Goal: Ask a question

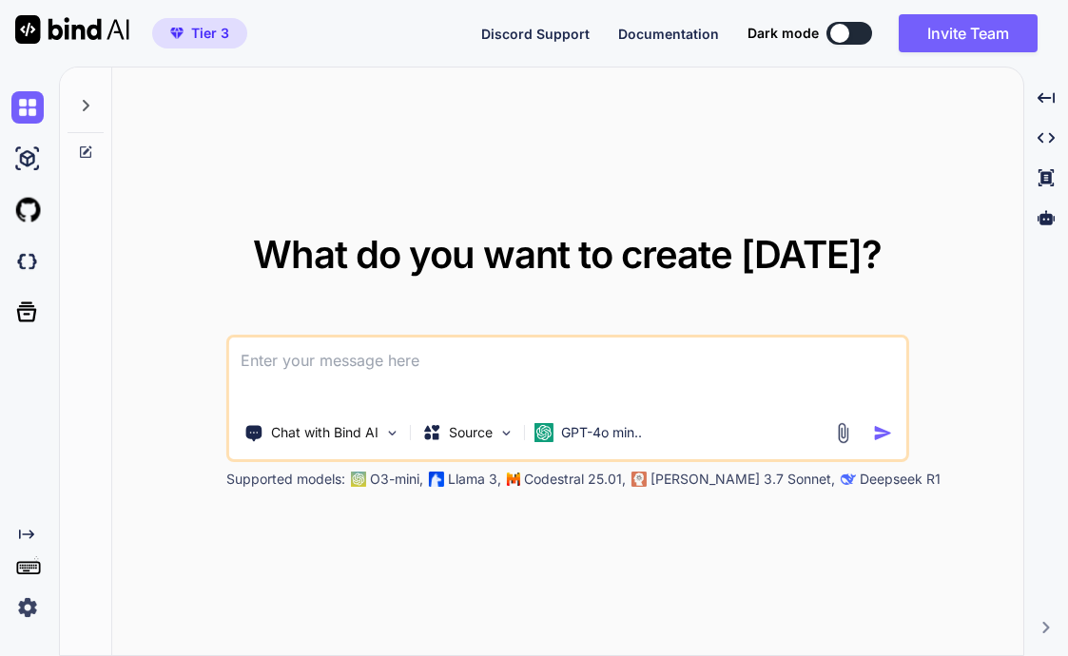
type textarea "x"
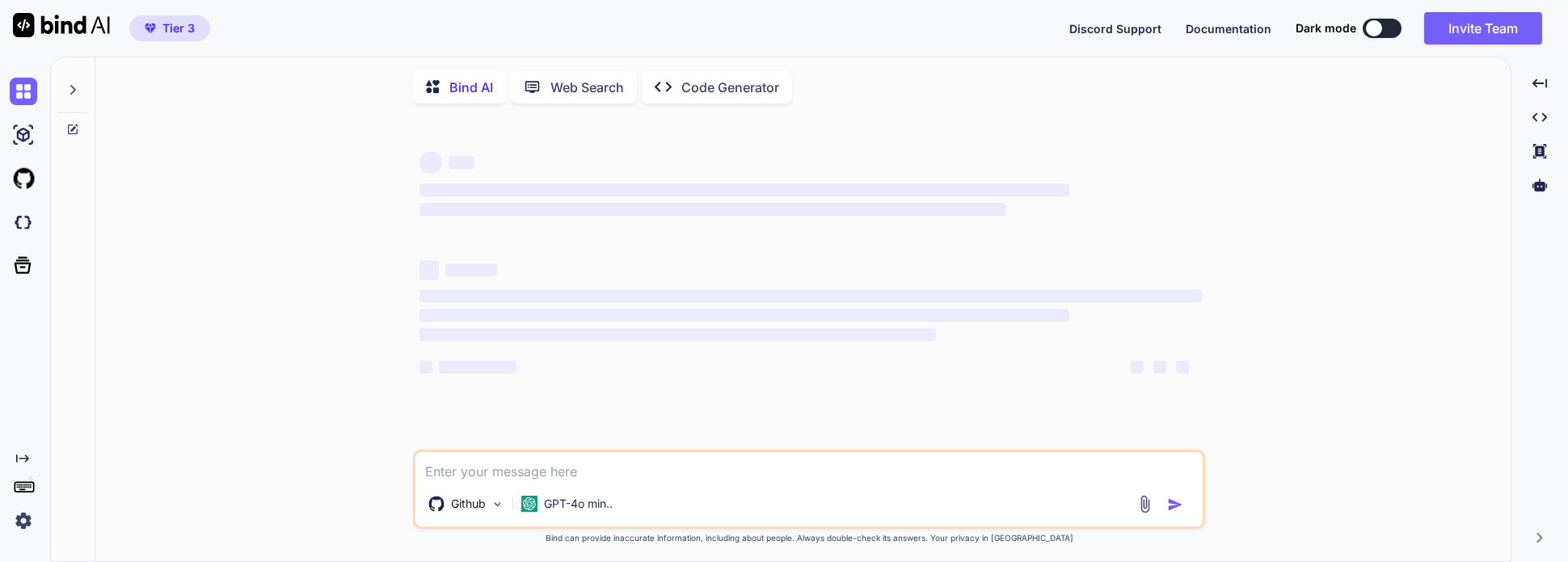
type textarea "x"
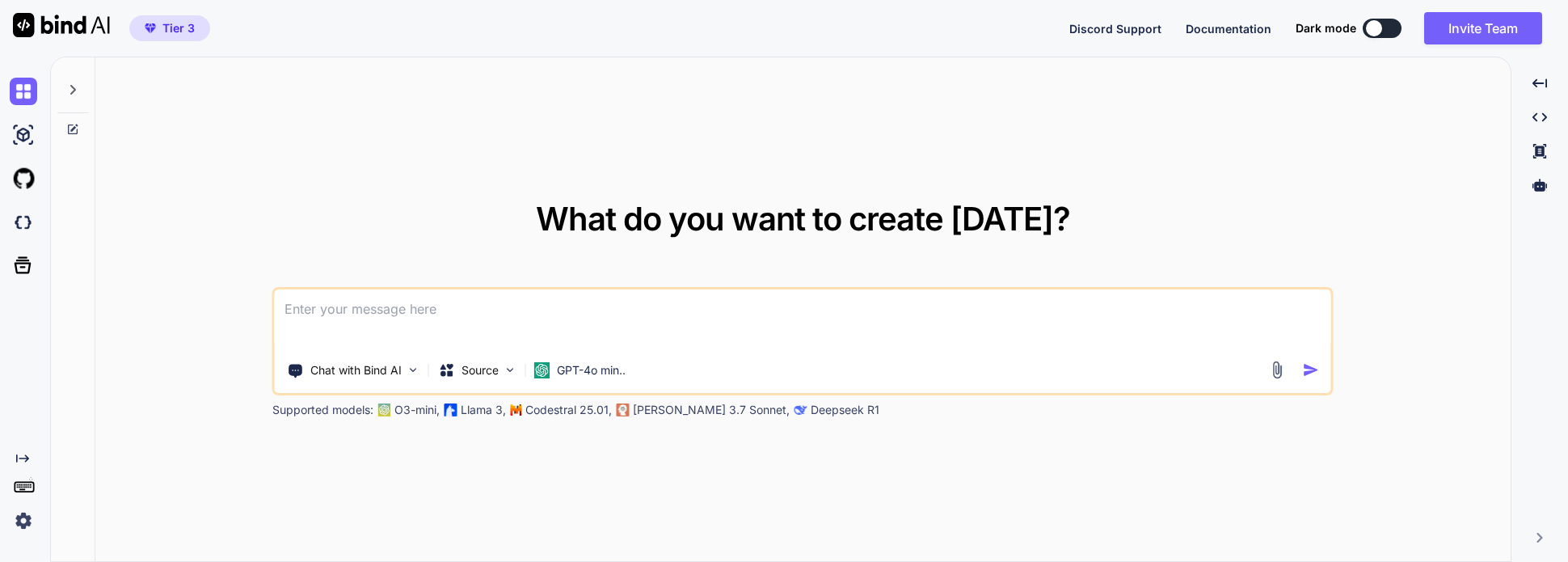
type textarea "x"
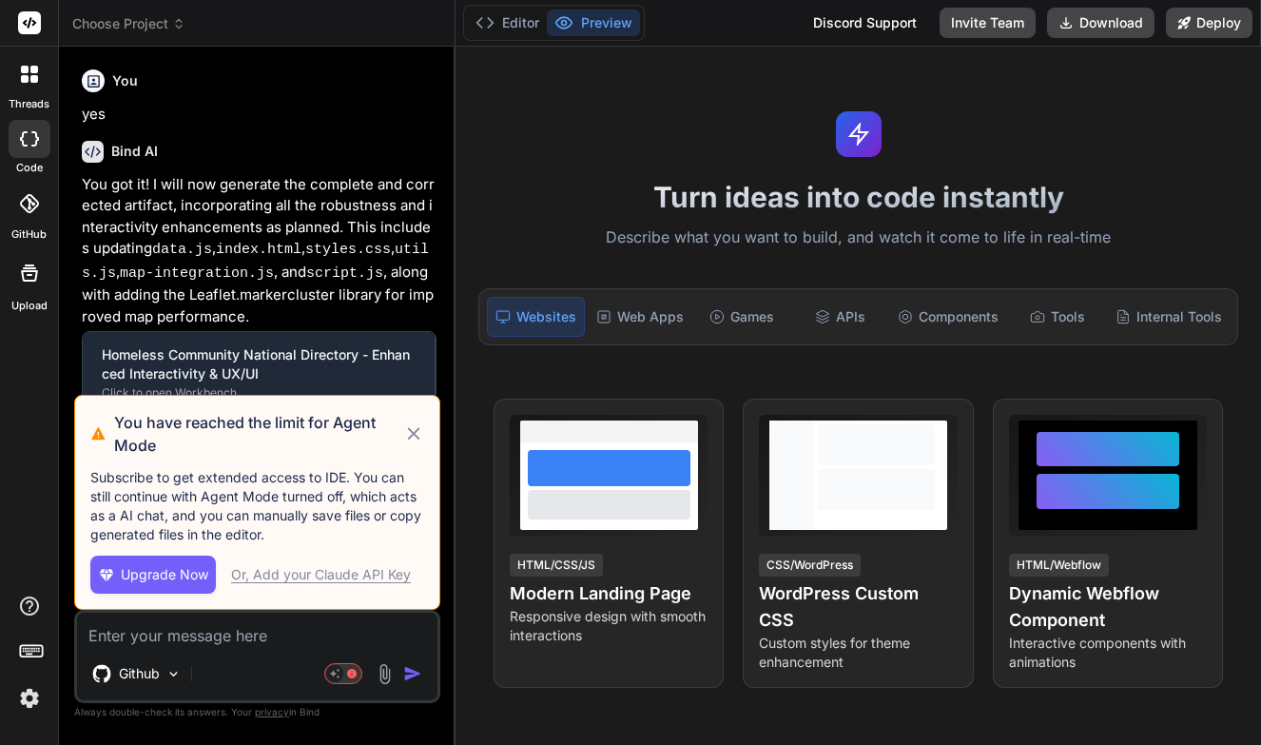
type textarea "x"
